Goal: Task Accomplishment & Management: Manage account settings

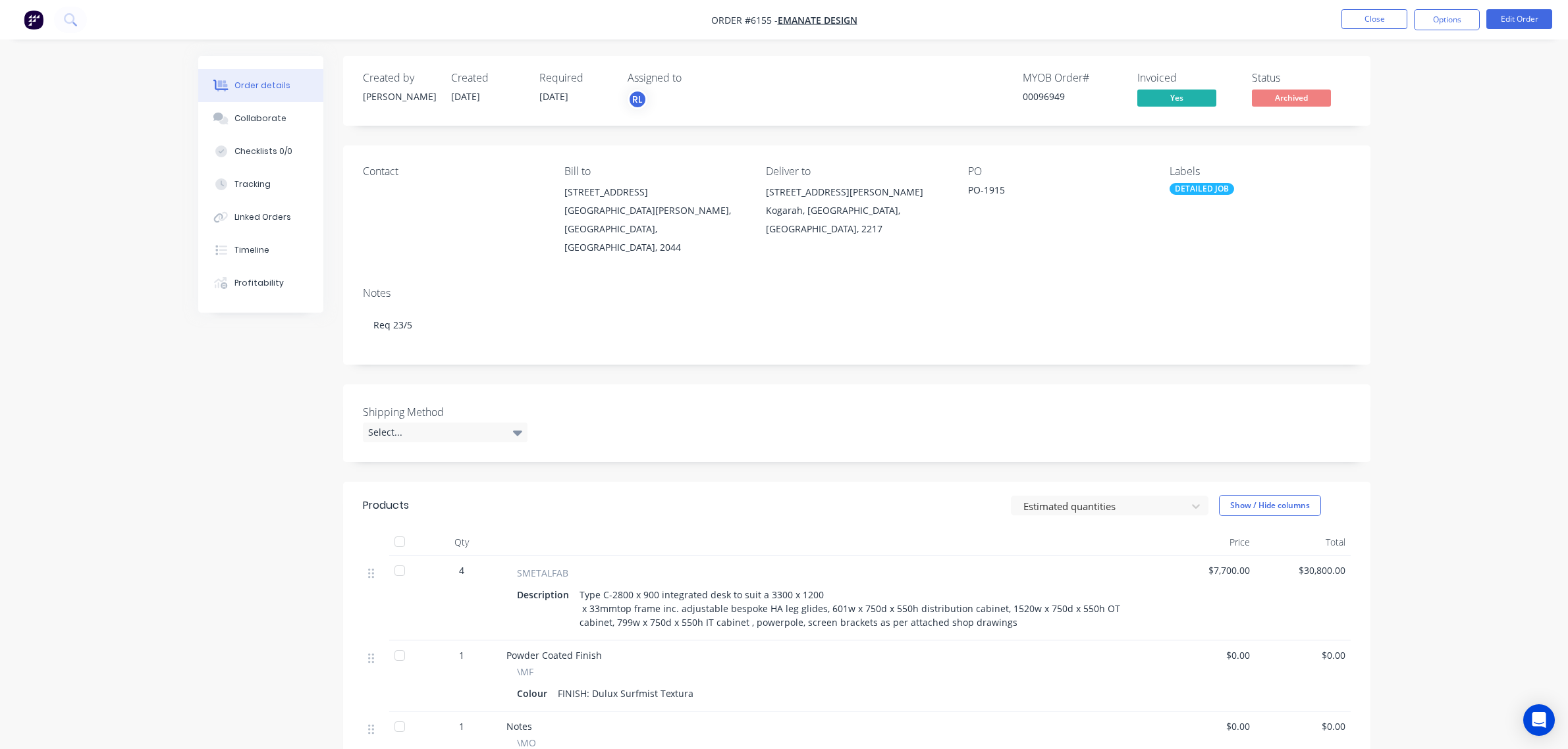
scroll to position [164, 0]
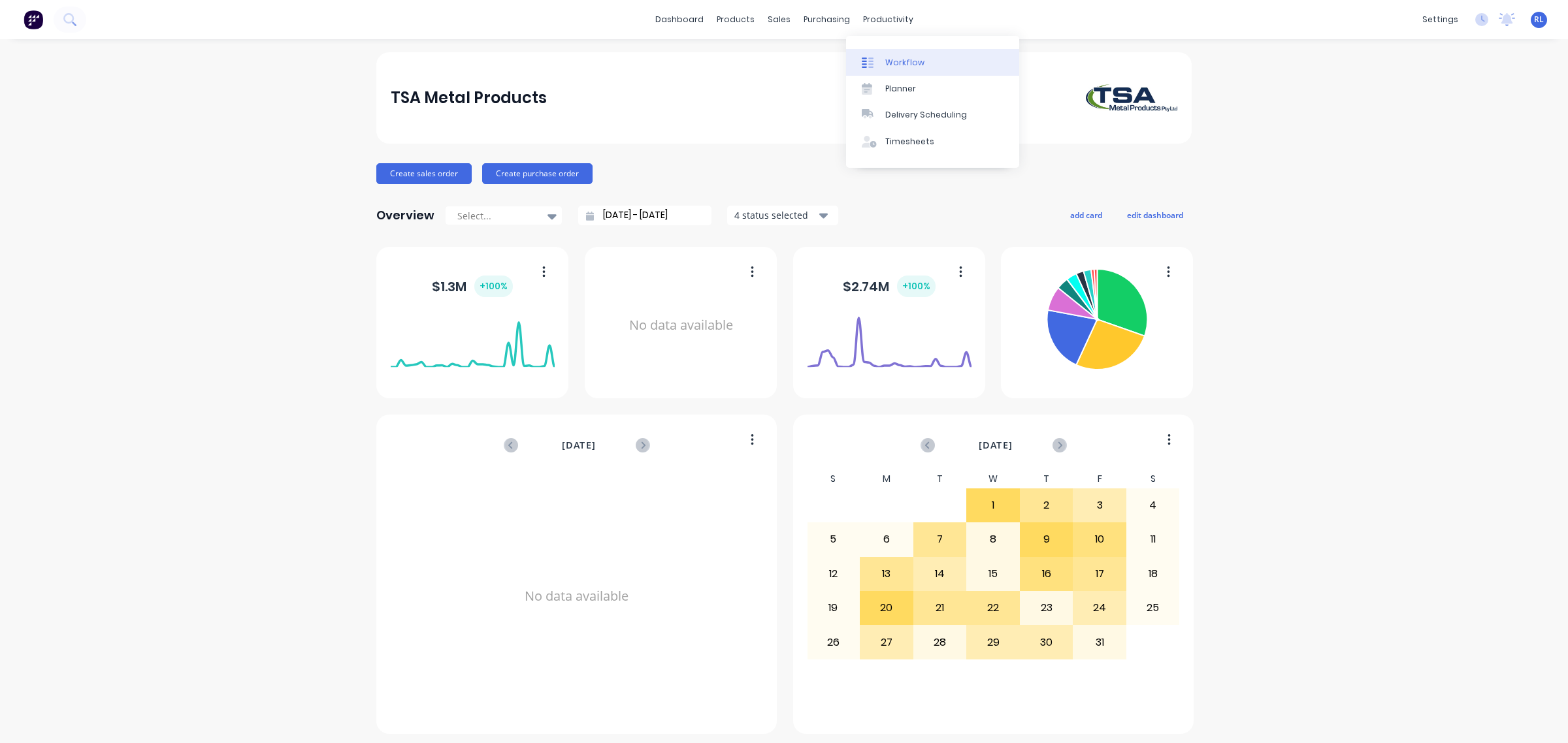
click at [924, 56] on link "Workflow" at bounding box center [932, 62] width 173 height 26
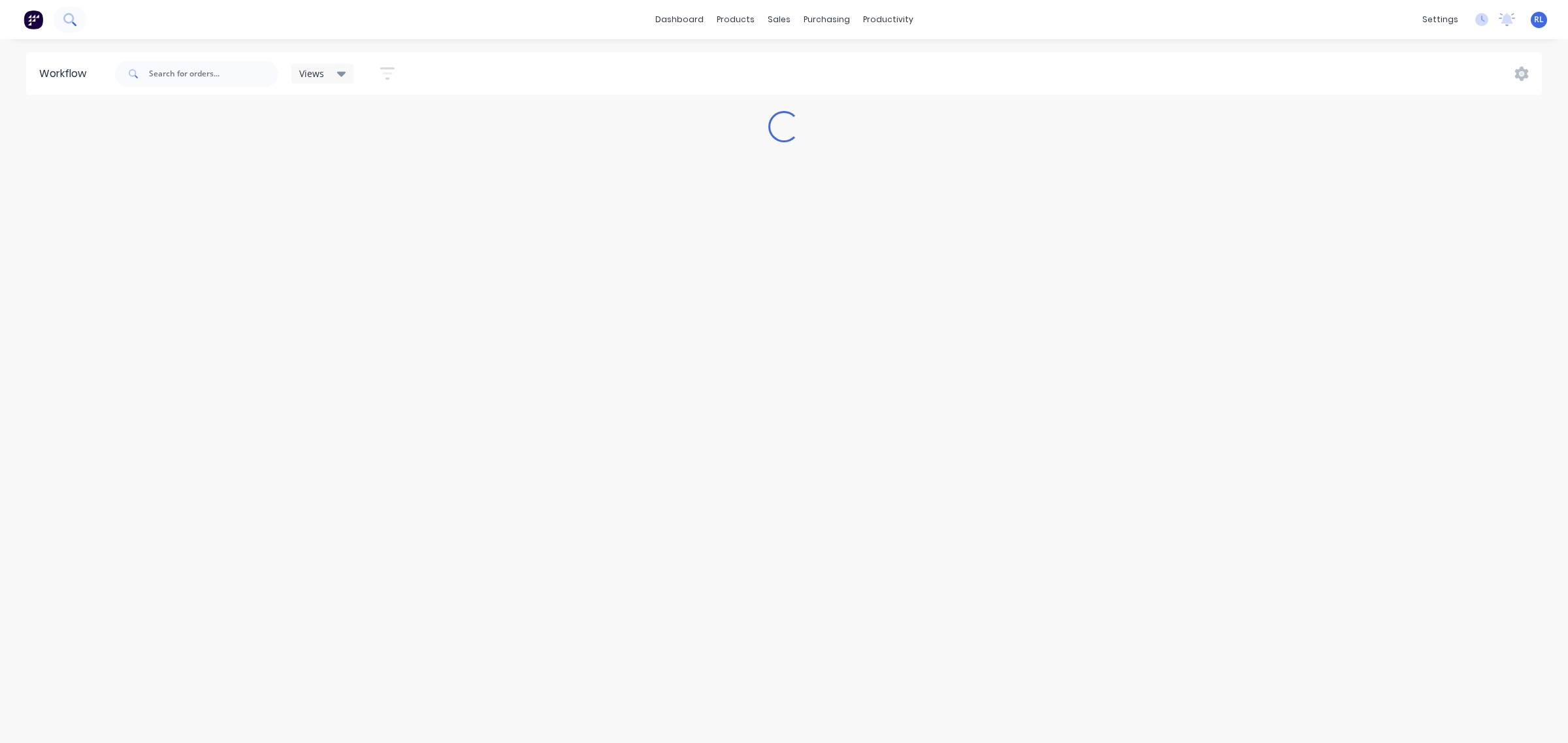
click at [71, 20] on icon at bounding box center [70, 19] width 12 height 12
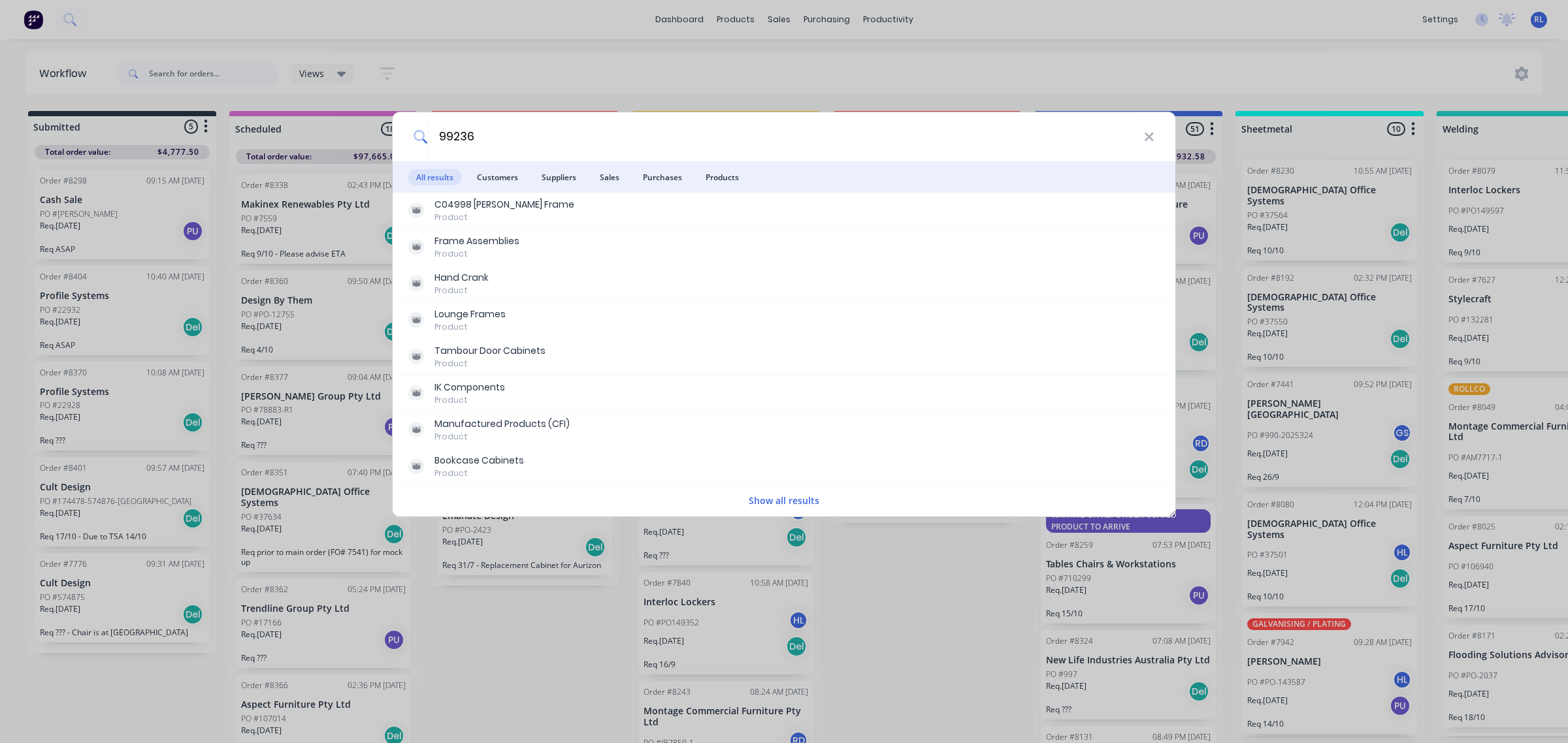
type input "99236"
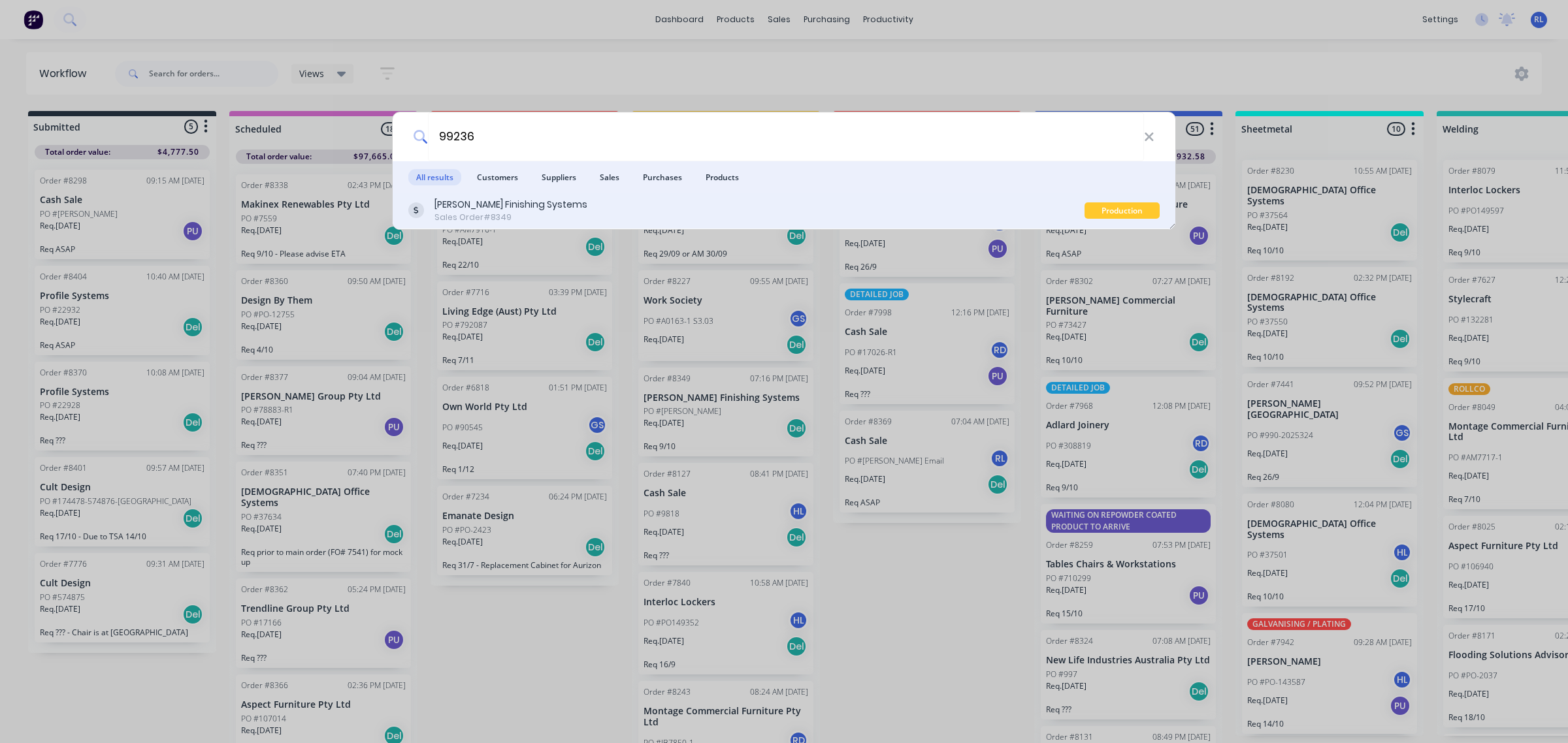
click at [644, 206] on div "Wellman Finishing Systems Sales Order #8349" at bounding box center [747, 211] width 676 height 26
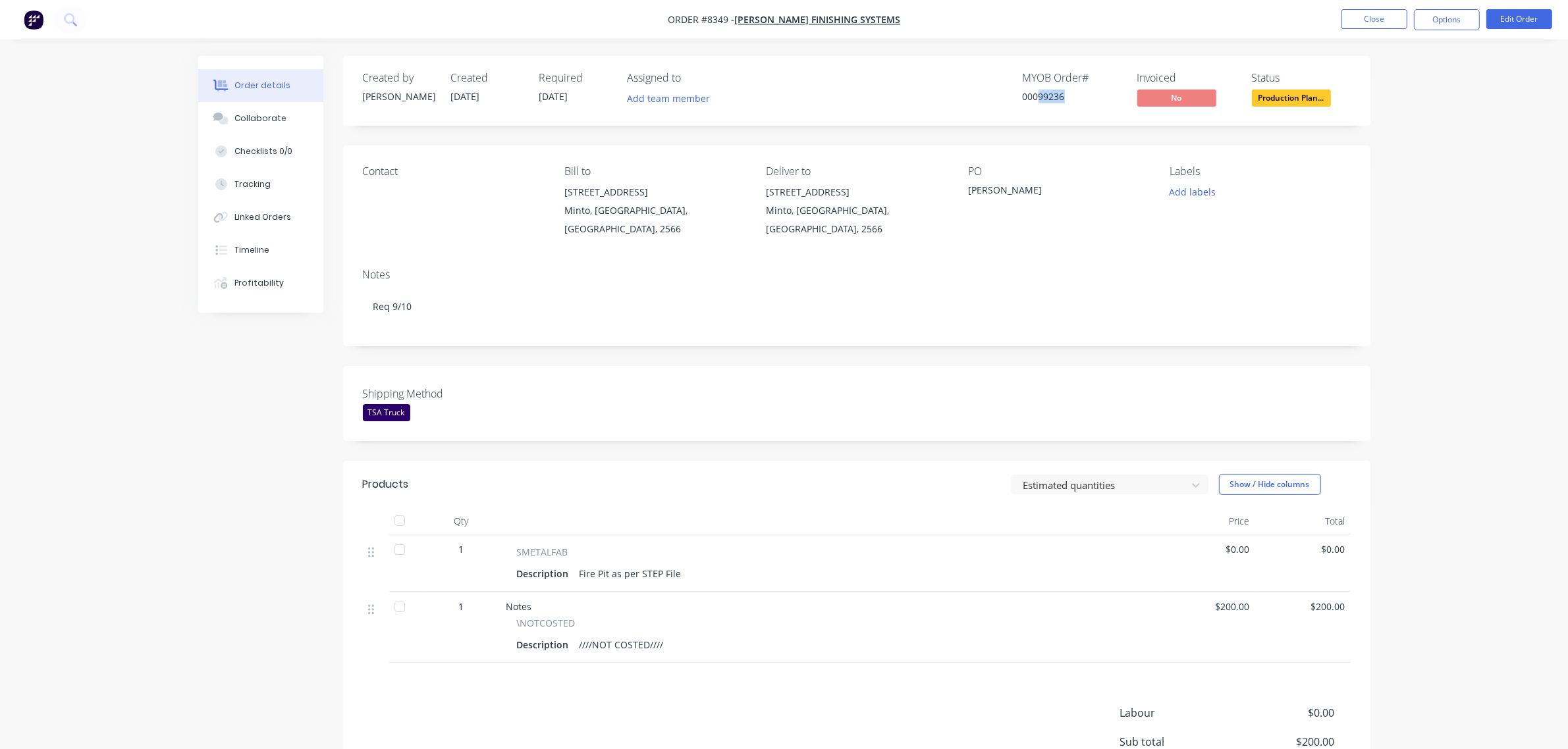
drag, startPoint x: 1051, startPoint y: 96, endPoint x: 1080, endPoint y: 99, distance: 29.2
click at [1080, 99] on div "00099236" at bounding box center [1073, 96] width 99 height 14
drag, startPoint x: 642, startPoint y: 99, endPoint x: 664, endPoint y: 97, distance: 22.1
click at [651, 99] on button "Add team member" at bounding box center [668, 98] width 96 height 17
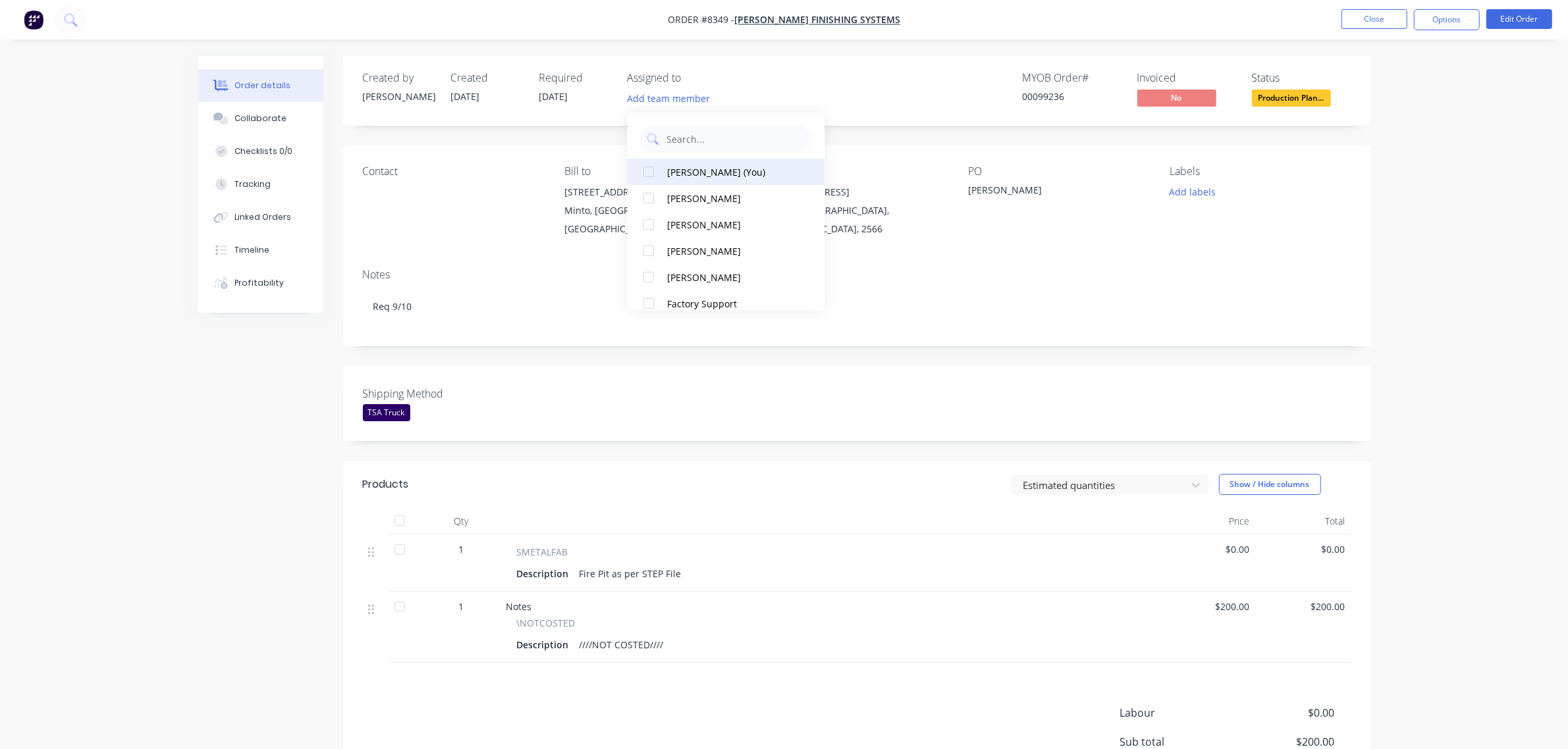
click at [744, 176] on div "Ray Luck (You)" at bounding box center [734, 172] width 132 height 14
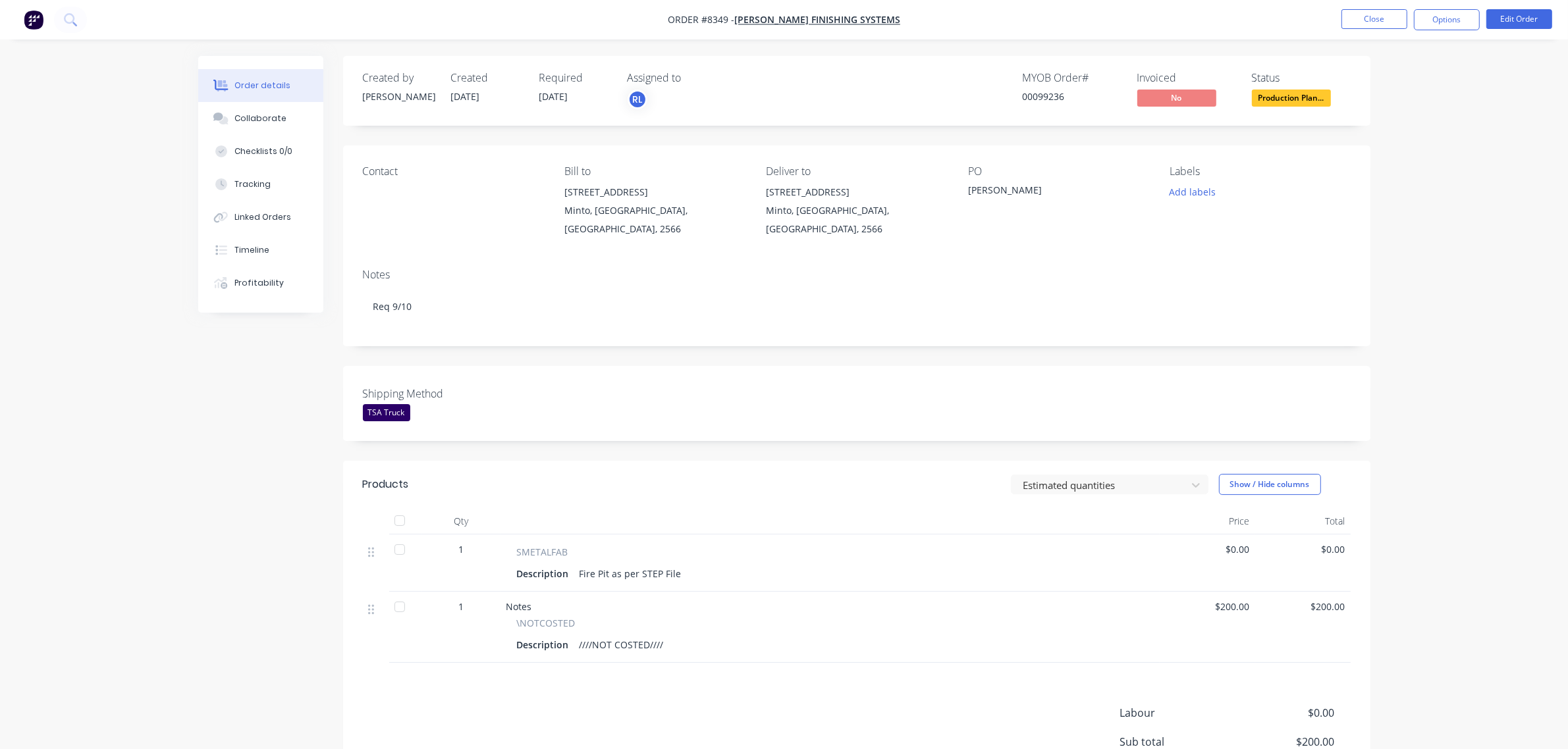
drag, startPoint x: 1467, startPoint y: 268, endPoint x: 1460, endPoint y: 274, distance: 9.2
click at [1470, 268] on div "Order details Collaborate Checklists 0/0 Tracking Linked Orders Timeline Profit…" at bounding box center [784, 434] width 1568 height 869
click at [244, 116] on div "Collaborate" at bounding box center [261, 119] width 52 height 12
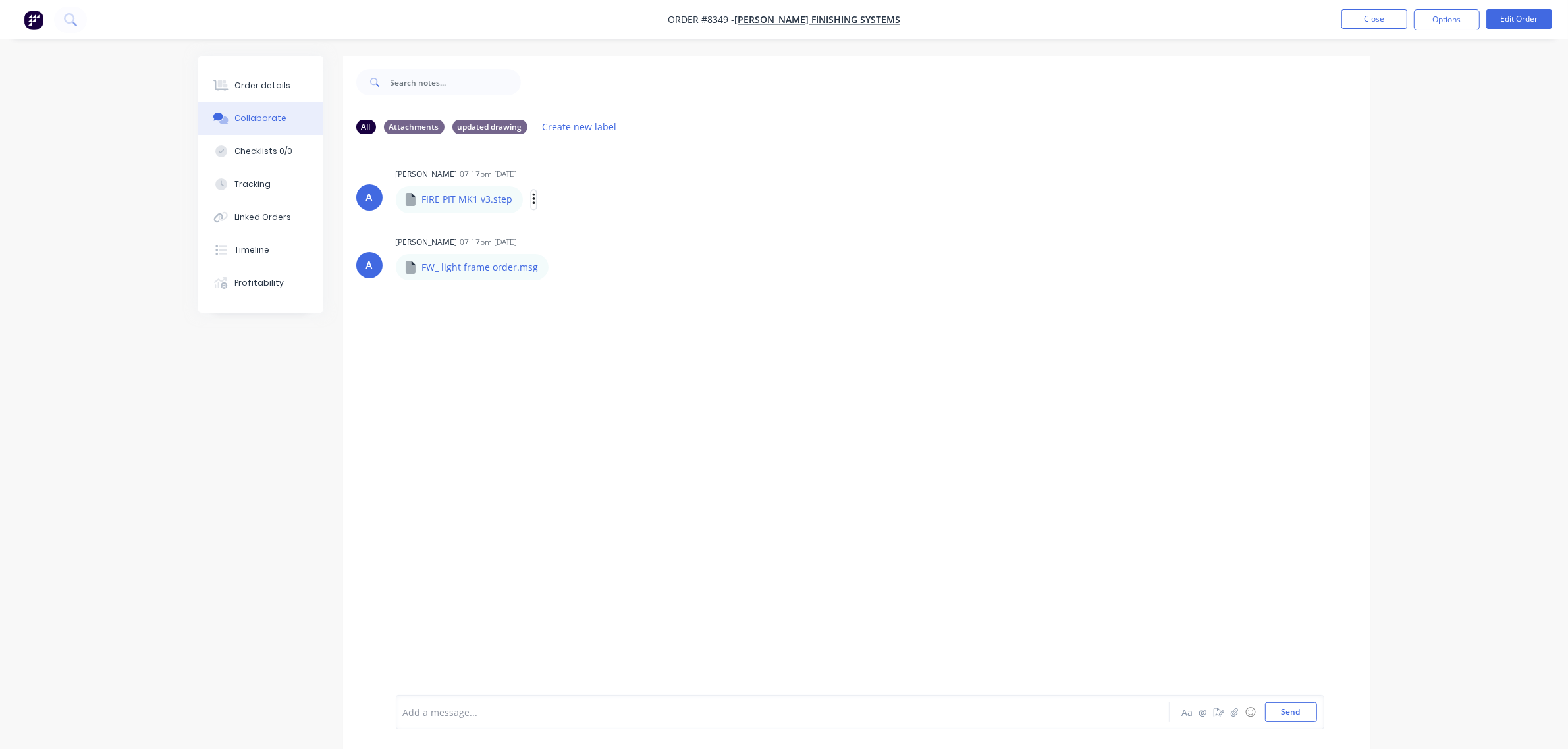
click at [532, 200] on icon "button" at bounding box center [534, 199] width 4 height 15
click at [631, 238] on button "Download" at bounding box center [621, 235] width 149 height 30
click at [558, 265] on icon "button" at bounding box center [560, 267] width 4 height 15
click at [635, 294] on button "Download" at bounding box center [647, 302] width 149 height 30
click at [267, 90] on div "Order details" at bounding box center [262, 86] width 56 height 12
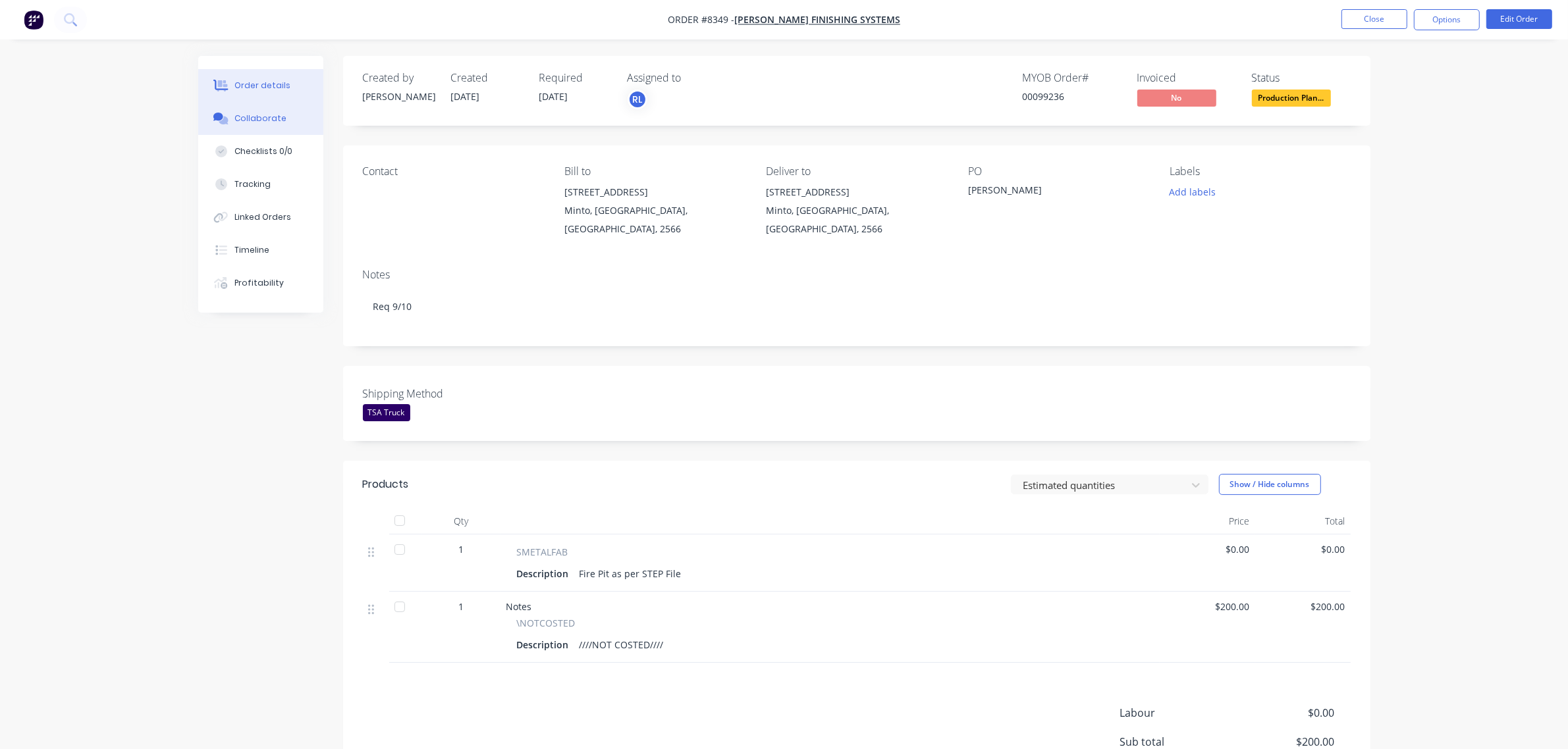
click at [289, 116] on button "Collaborate" at bounding box center [261, 118] width 125 height 33
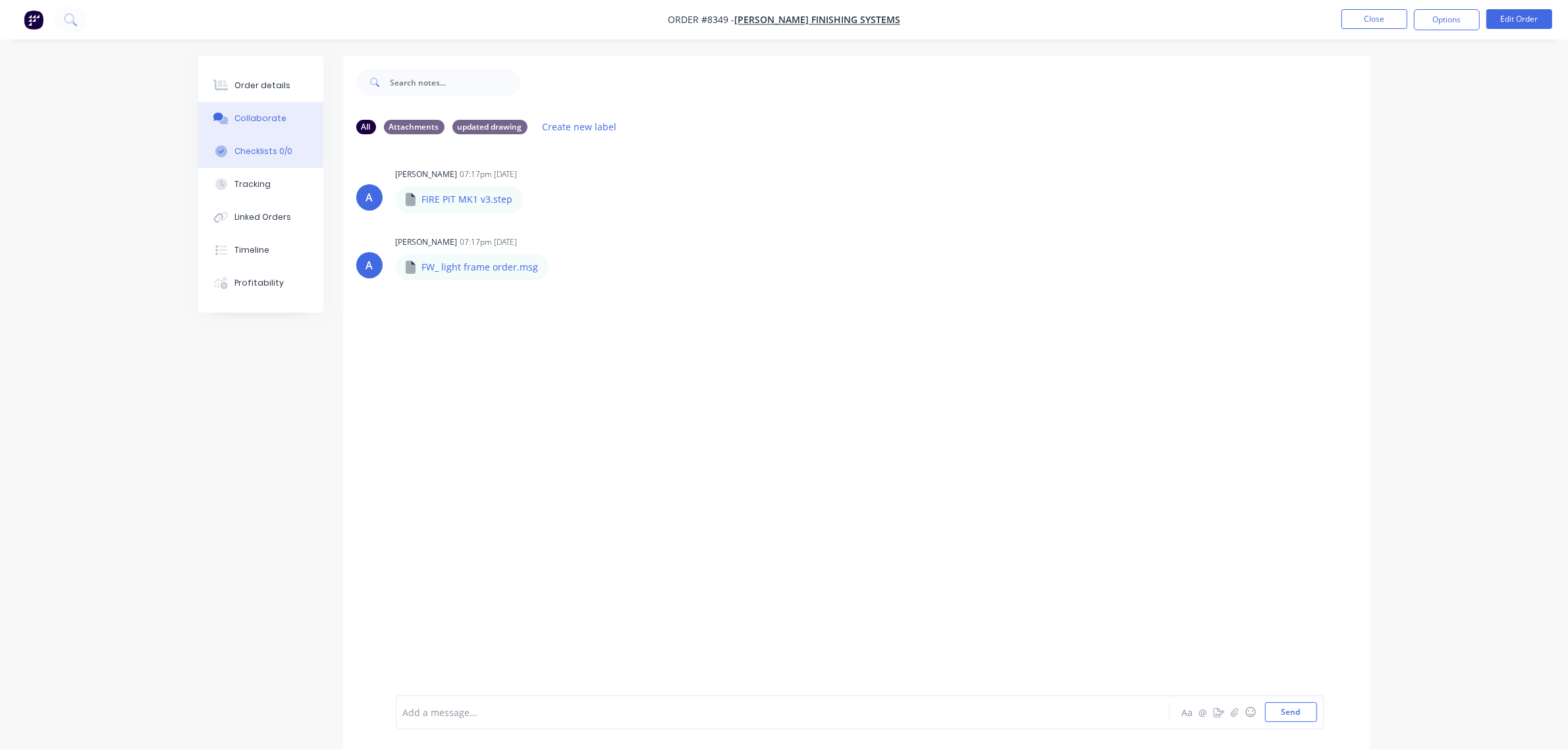
click at [284, 163] on button "Checklists 0/0" at bounding box center [261, 151] width 125 height 33
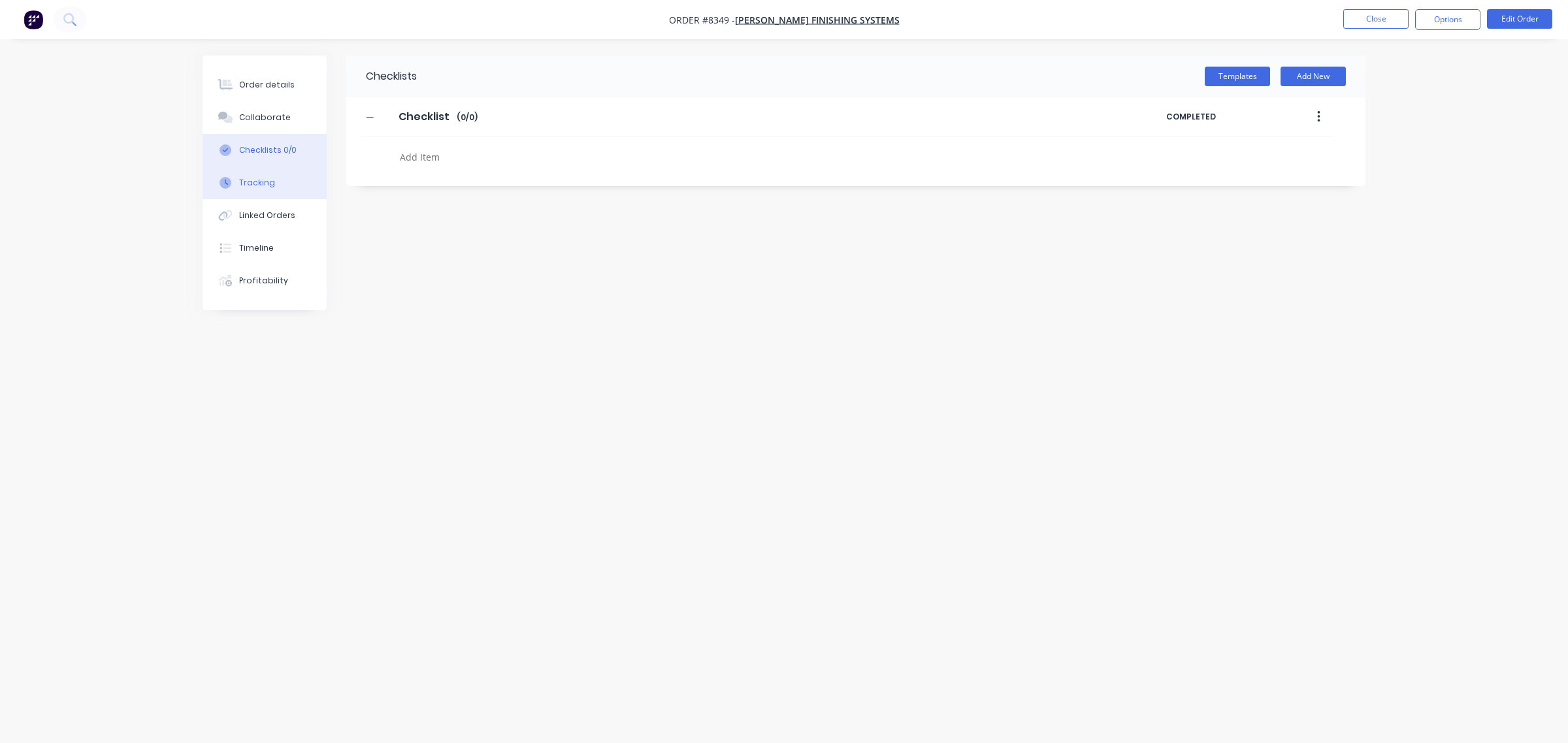
click at [268, 188] on div "Tracking" at bounding box center [257, 183] width 36 height 12
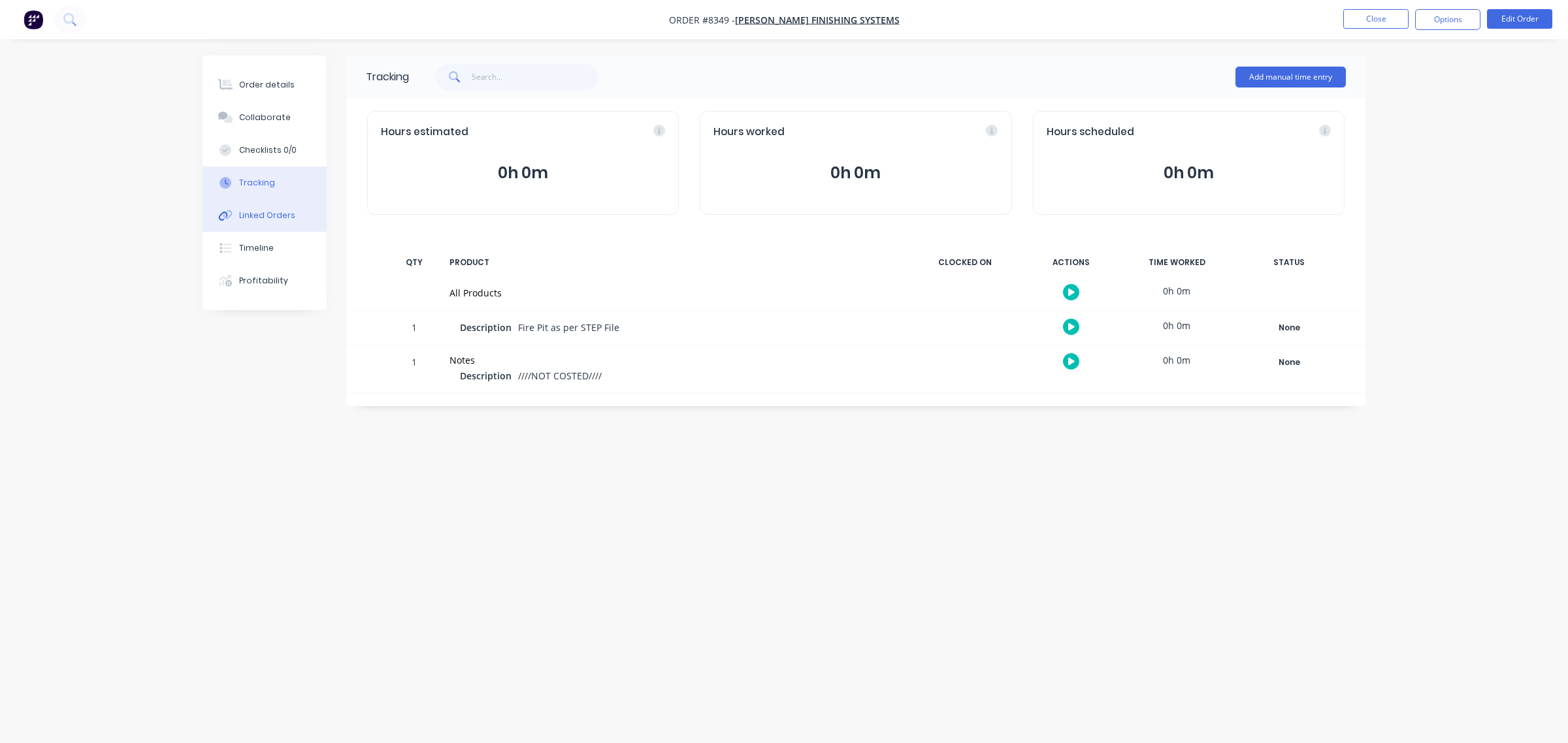
click at [272, 215] on div "Linked Orders" at bounding box center [266, 215] width 56 height 12
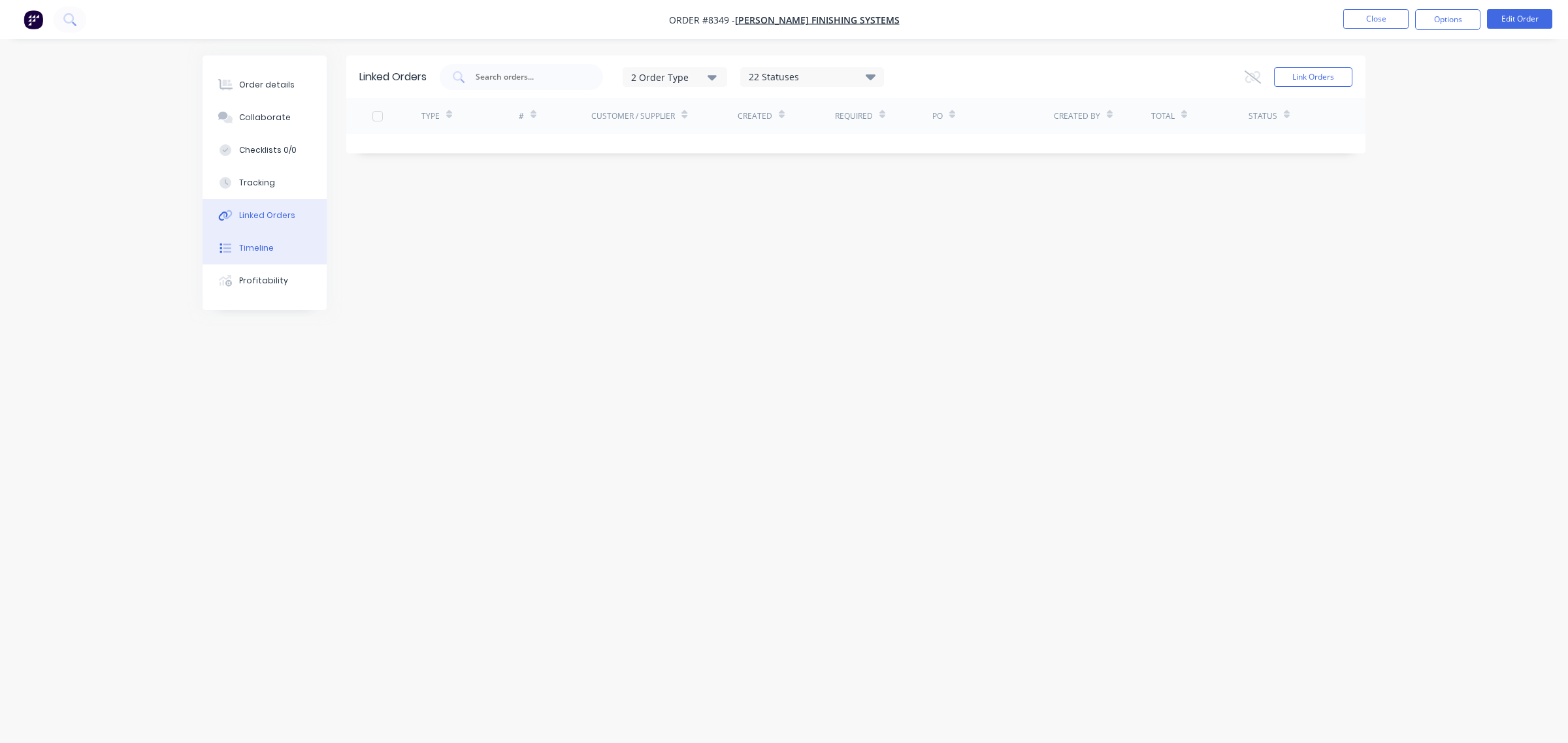
click at [272, 256] on button "Timeline" at bounding box center [265, 248] width 124 height 33
